Goal: Information Seeking & Learning: Compare options

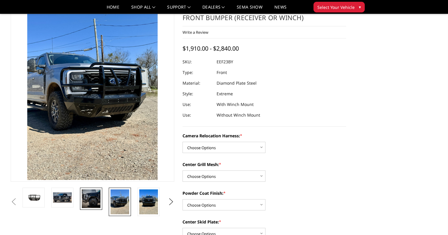
click at [97, 200] on img at bounding box center [91, 199] width 19 height 19
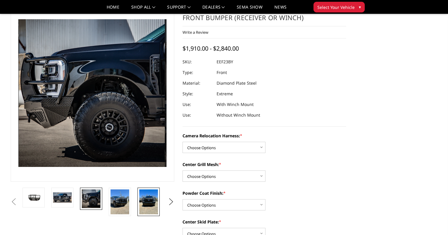
click at [146, 203] on img at bounding box center [148, 202] width 19 height 25
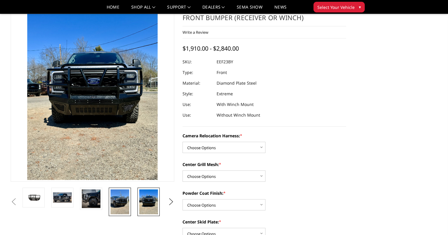
click at [120, 210] on img at bounding box center [120, 202] width 19 height 25
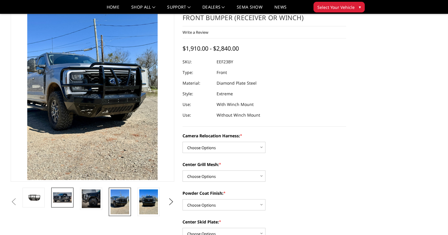
click at [64, 199] on img at bounding box center [62, 198] width 19 height 10
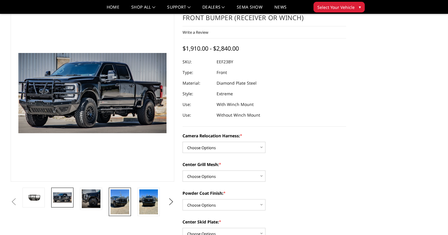
click at [120, 208] on img at bounding box center [120, 202] width 19 height 25
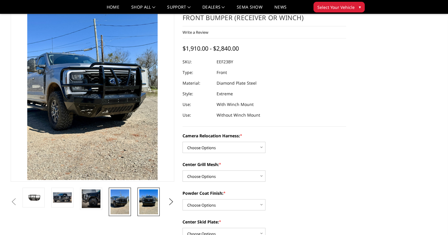
click at [148, 197] on img at bounding box center [148, 202] width 19 height 25
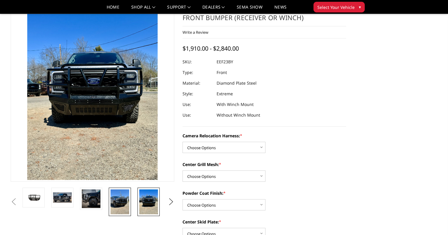
click at [129, 200] on img at bounding box center [120, 202] width 19 height 25
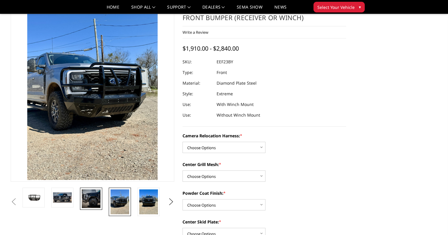
click at [94, 204] on img at bounding box center [91, 199] width 19 height 19
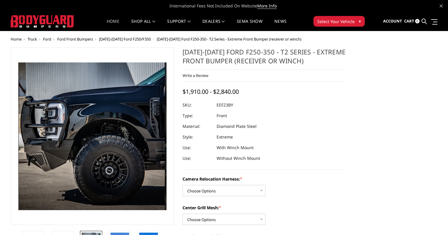
click at [117, 20] on link "Home" at bounding box center [113, 25] width 13 height 12
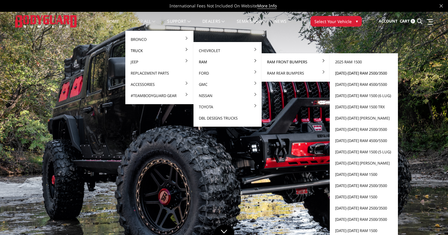
click at [356, 74] on link "[DATE]-[DATE] Ram 2500/3500" at bounding box center [363, 73] width 63 height 11
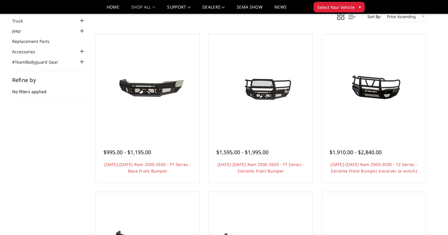
scroll to position [44, 0]
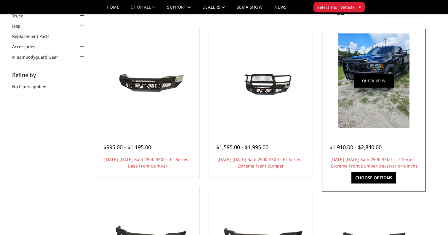
click at [354, 86] on link "Quick view" at bounding box center [374, 81] width 40 height 14
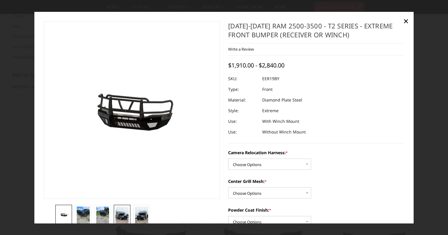
click at [122, 216] on img at bounding box center [122, 218] width 13 height 23
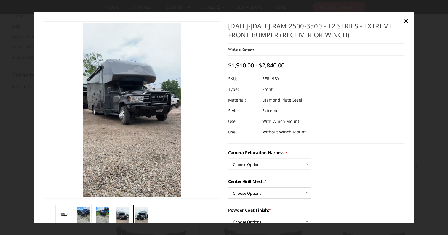
click at [144, 218] on img at bounding box center [141, 218] width 13 height 23
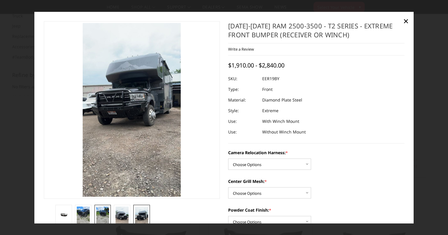
click at [103, 212] on img at bounding box center [102, 215] width 13 height 17
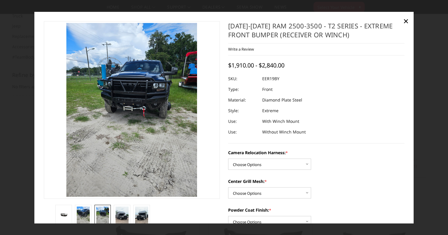
click at [82, 201] on section at bounding box center [132, 126] width 185 height 211
click at [84, 211] on img at bounding box center [83, 215] width 13 height 17
